Goal: Information Seeking & Learning: Learn about a topic

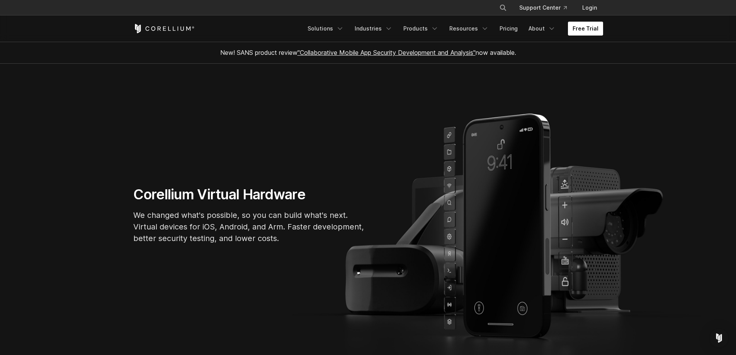
click at [586, 28] on link "Free Trial" at bounding box center [585, 29] width 35 height 14
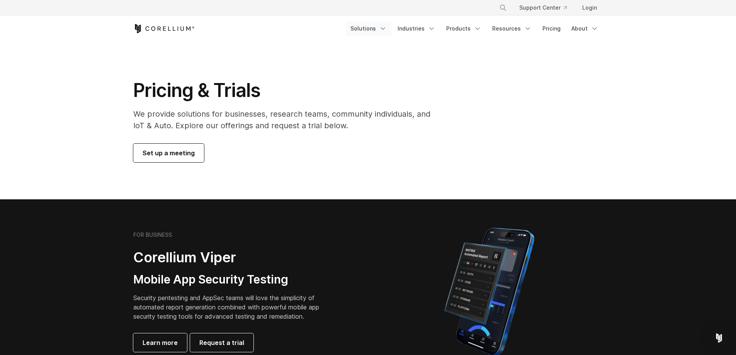
click at [379, 27] on link "Solutions" at bounding box center [369, 29] width 46 height 14
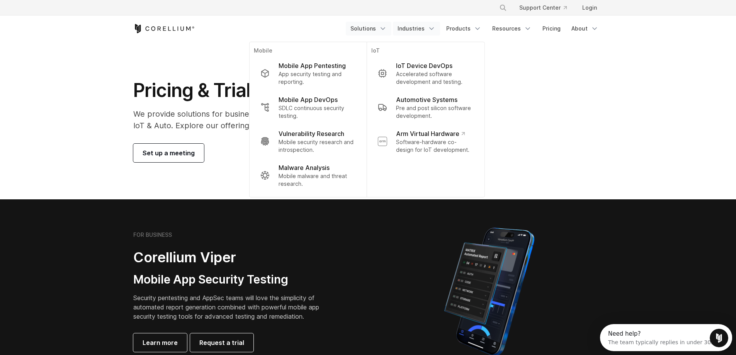
click at [426, 29] on link "Industries" at bounding box center [416, 29] width 47 height 14
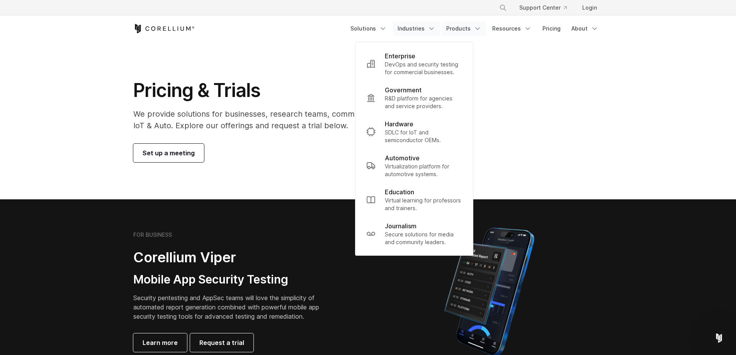
click at [464, 28] on link "Products" at bounding box center [464, 29] width 44 height 14
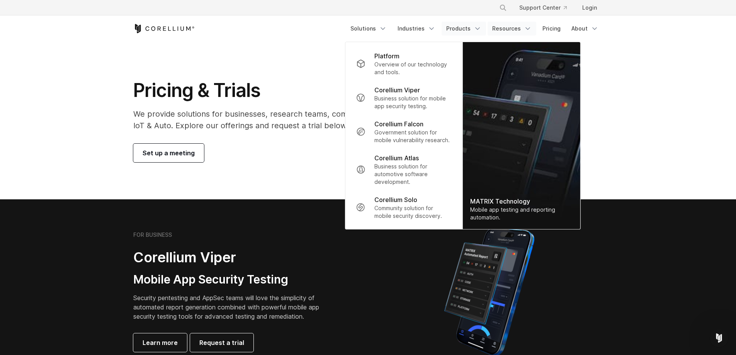
click at [502, 27] on link "Resources" at bounding box center [512, 29] width 49 height 14
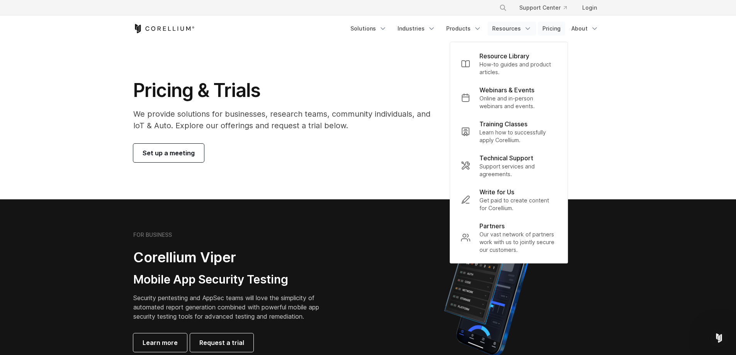
click at [556, 30] on link "Pricing" at bounding box center [551, 29] width 27 height 14
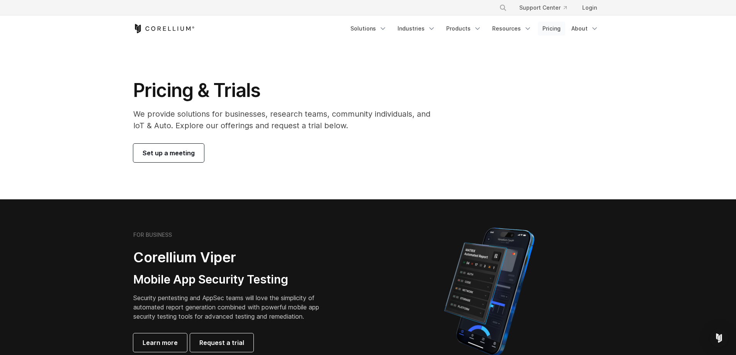
click at [550, 31] on link "Pricing" at bounding box center [551, 29] width 27 height 14
